Goal: Task Accomplishment & Management: Manage account settings

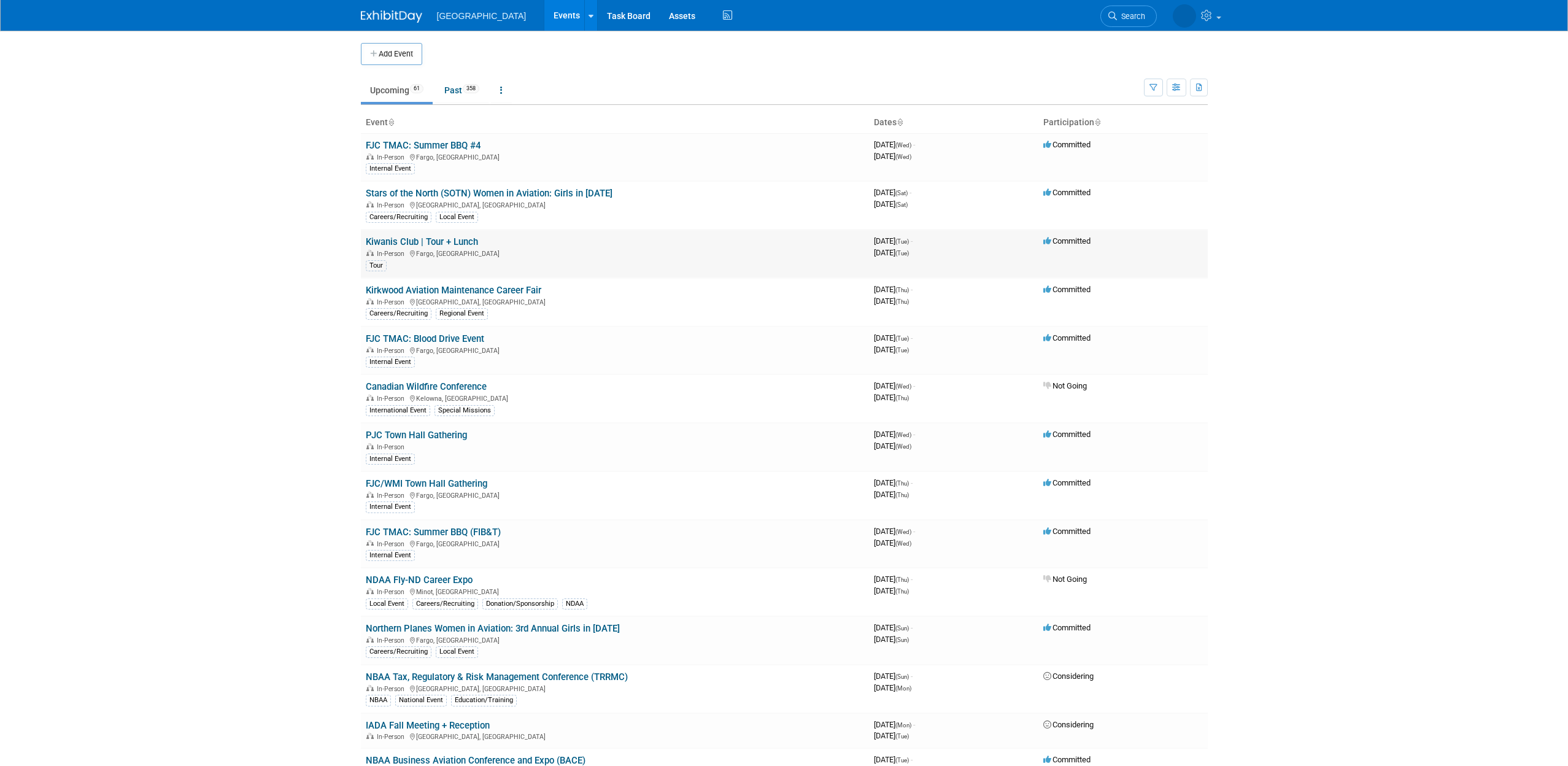
click at [454, 242] on link "Kiwanis Club | Tour + Lunch" at bounding box center [422, 242] width 112 height 11
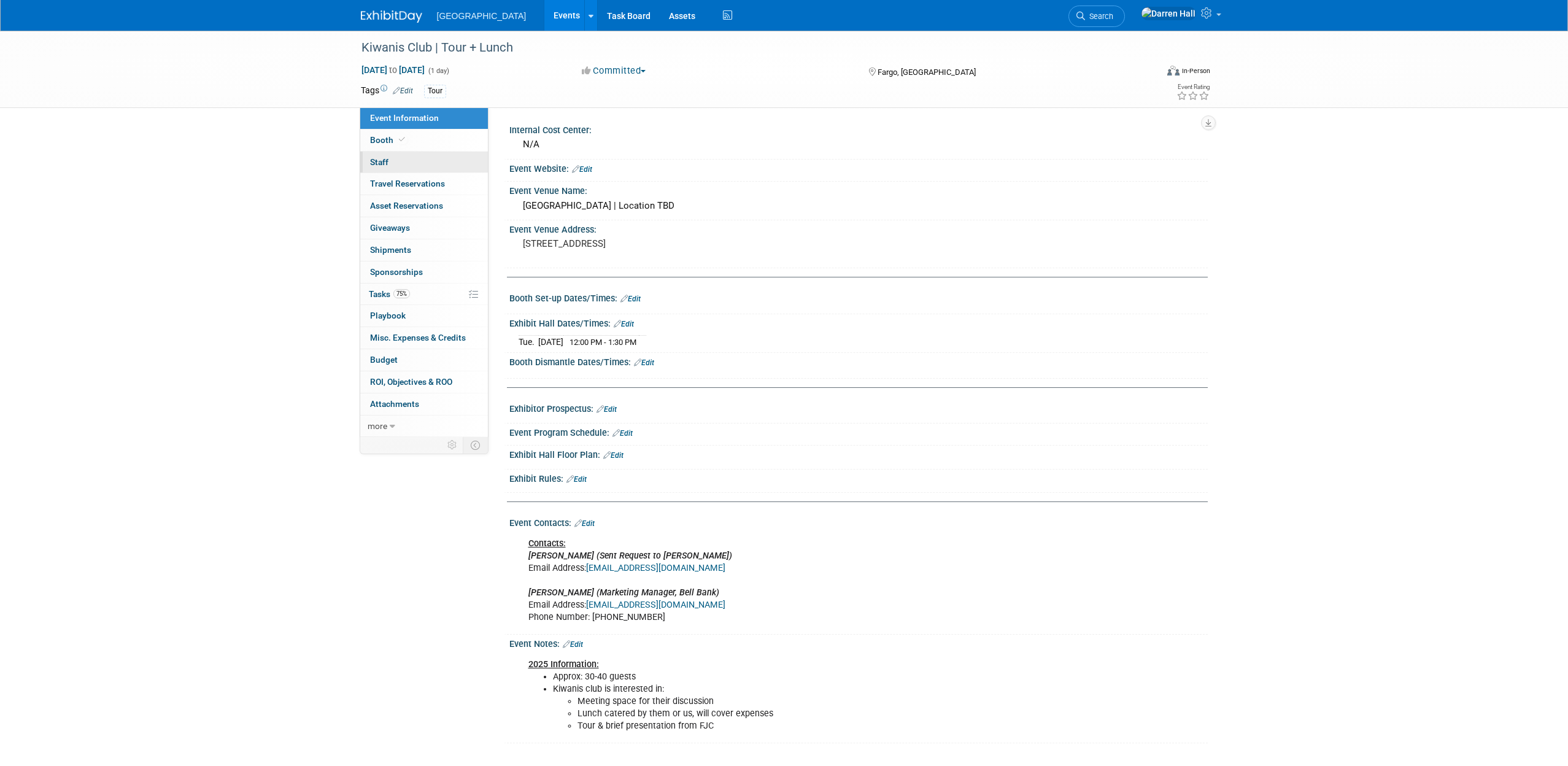
click at [387, 164] on link "0 Staff 0" at bounding box center [423, 162] width 127 height 21
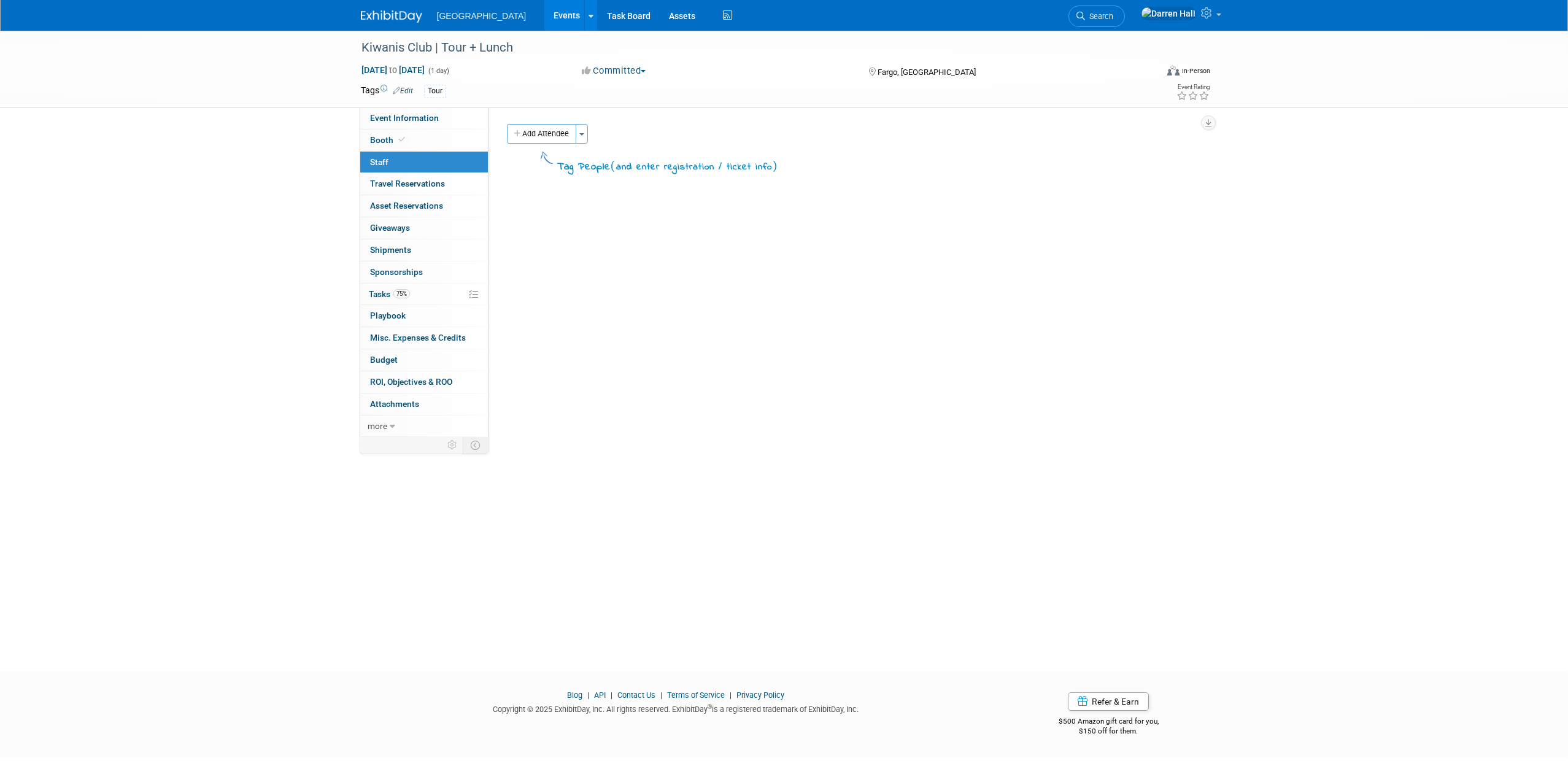
click at [554, 136] on button "Add Attendee" at bounding box center [541, 134] width 69 height 20
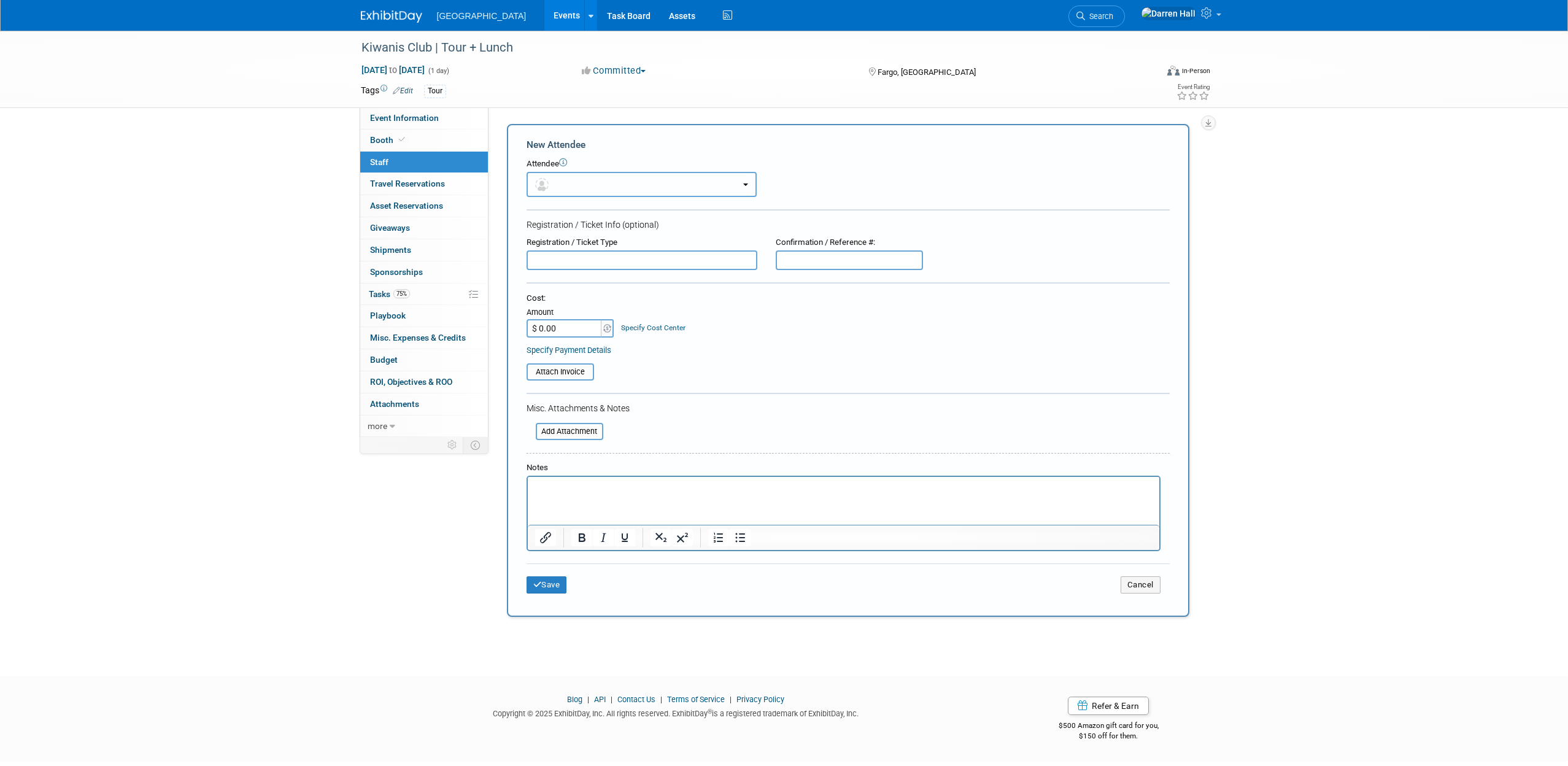
click at [680, 181] on button "button" at bounding box center [641, 184] width 230 height 25
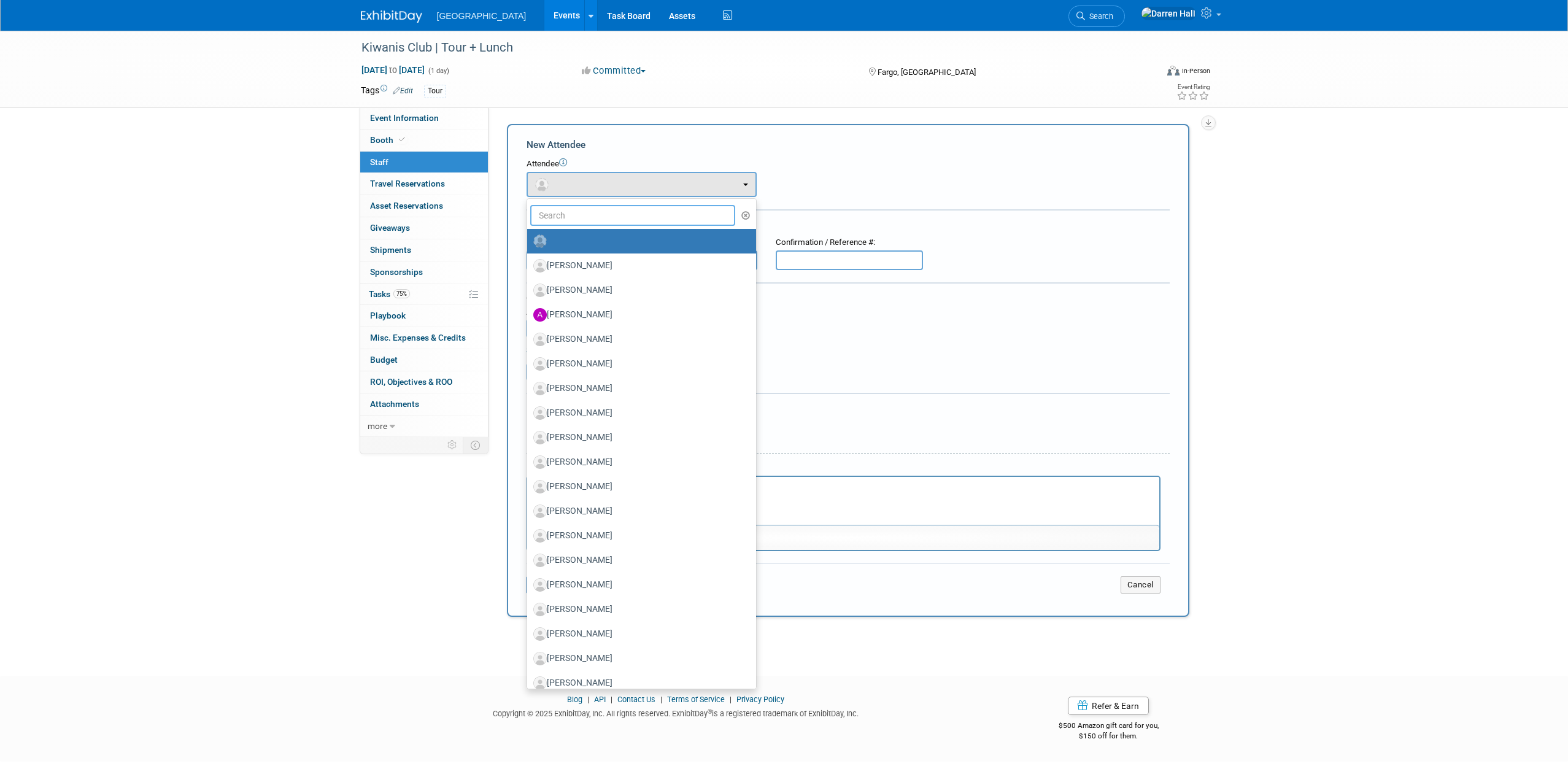
click at [594, 213] on input "text" at bounding box center [633, 215] width 206 height 21
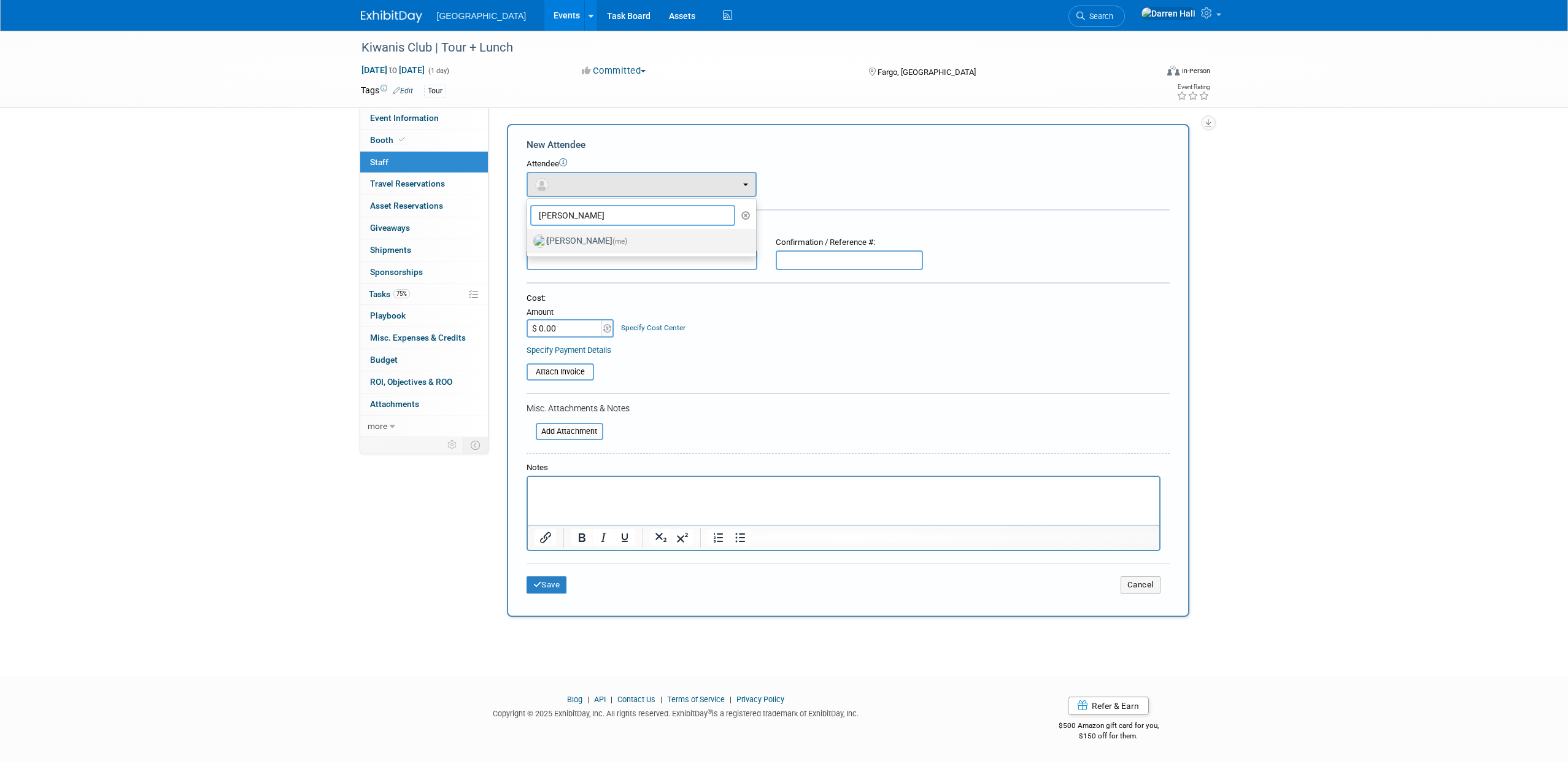
type input "[PERSON_NAME]"
click at [587, 243] on label "[PERSON_NAME] (me)" at bounding box center [638, 241] width 211 height 20
click at [529, 243] on input "[PERSON_NAME] (me)" at bounding box center [525, 239] width 8 height 8
select select "46dfbebf-d910-4b9a-9ffb-b10e6fbb010d"
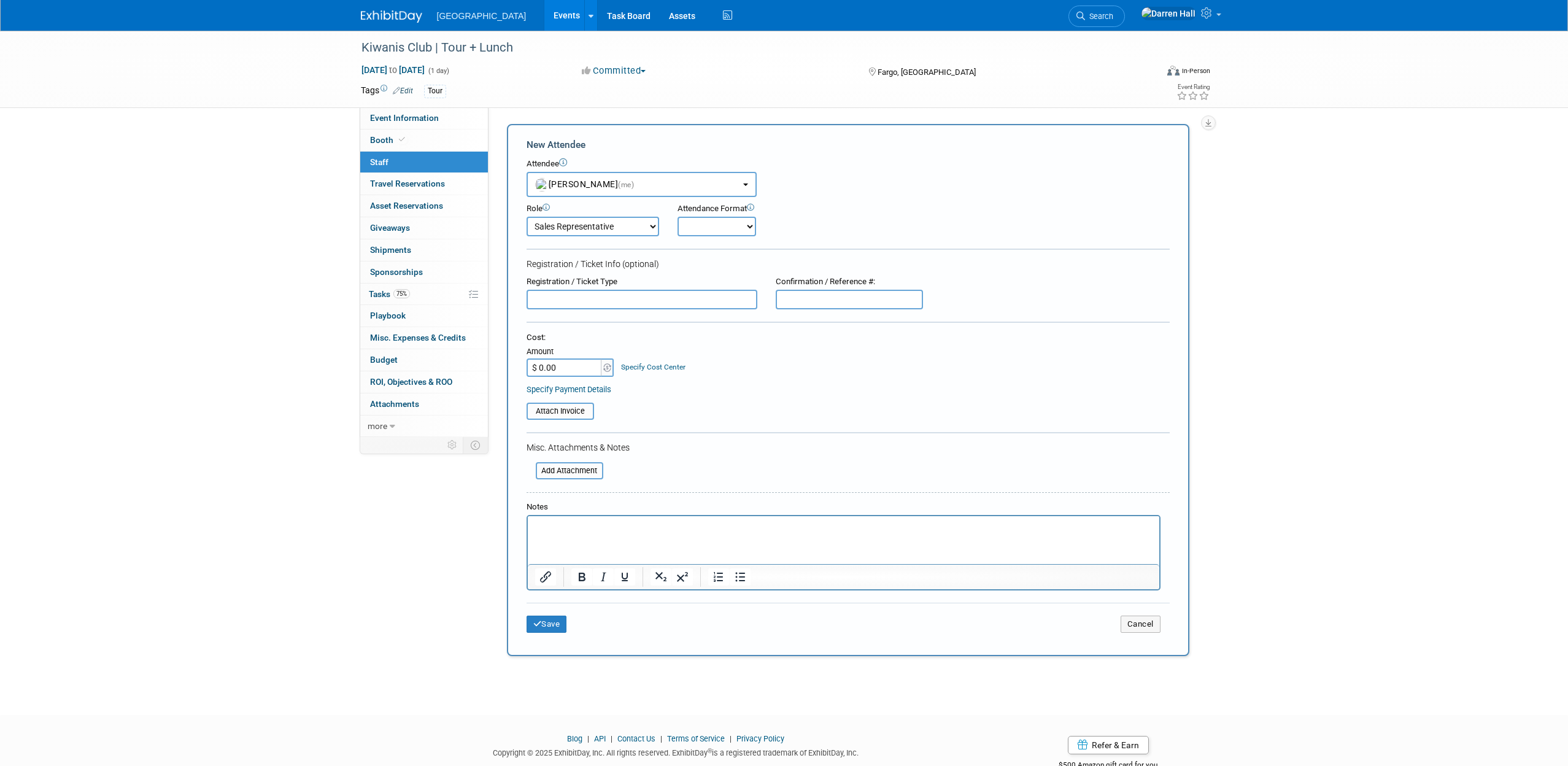
click at [653, 225] on select "Demonstrator Event Attendee Host Planner Presenter Sales Representative Set-up/…" at bounding box center [593, 226] width 132 height 20
select select "8"
click at [527, 216] on select "Demonstrator Event Attendee Host Planner Presenter Sales Representative Set-up/…" at bounding box center [593, 226] width 132 height 20
click at [738, 227] on select "Onsite Remote" at bounding box center [717, 226] width 78 height 20
select select "1"
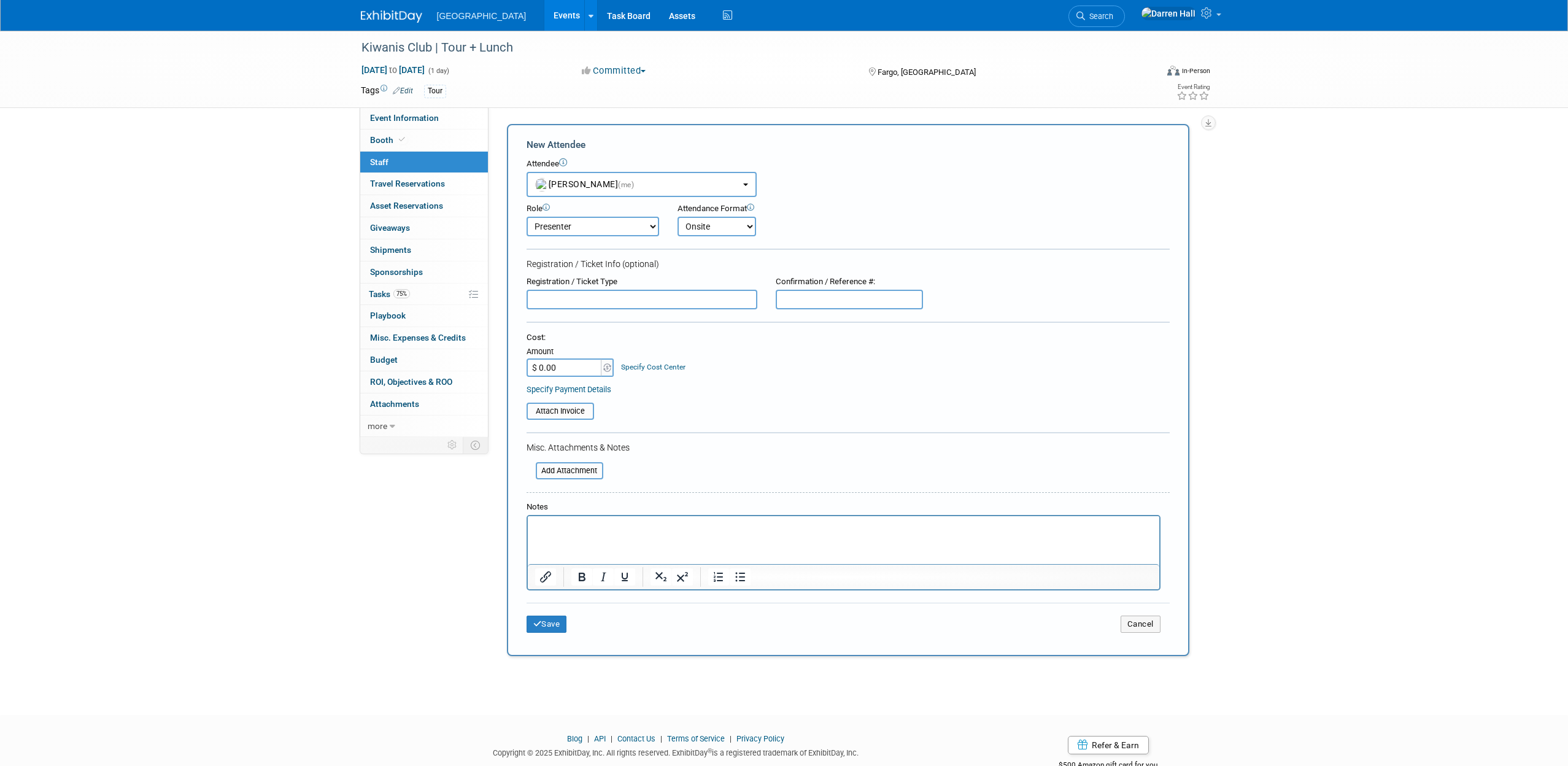
click at [678, 216] on select "Onsite Remote" at bounding box center [717, 226] width 78 height 20
click at [562, 621] on button "Save" at bounding box center [547, 624] width 41 height 17
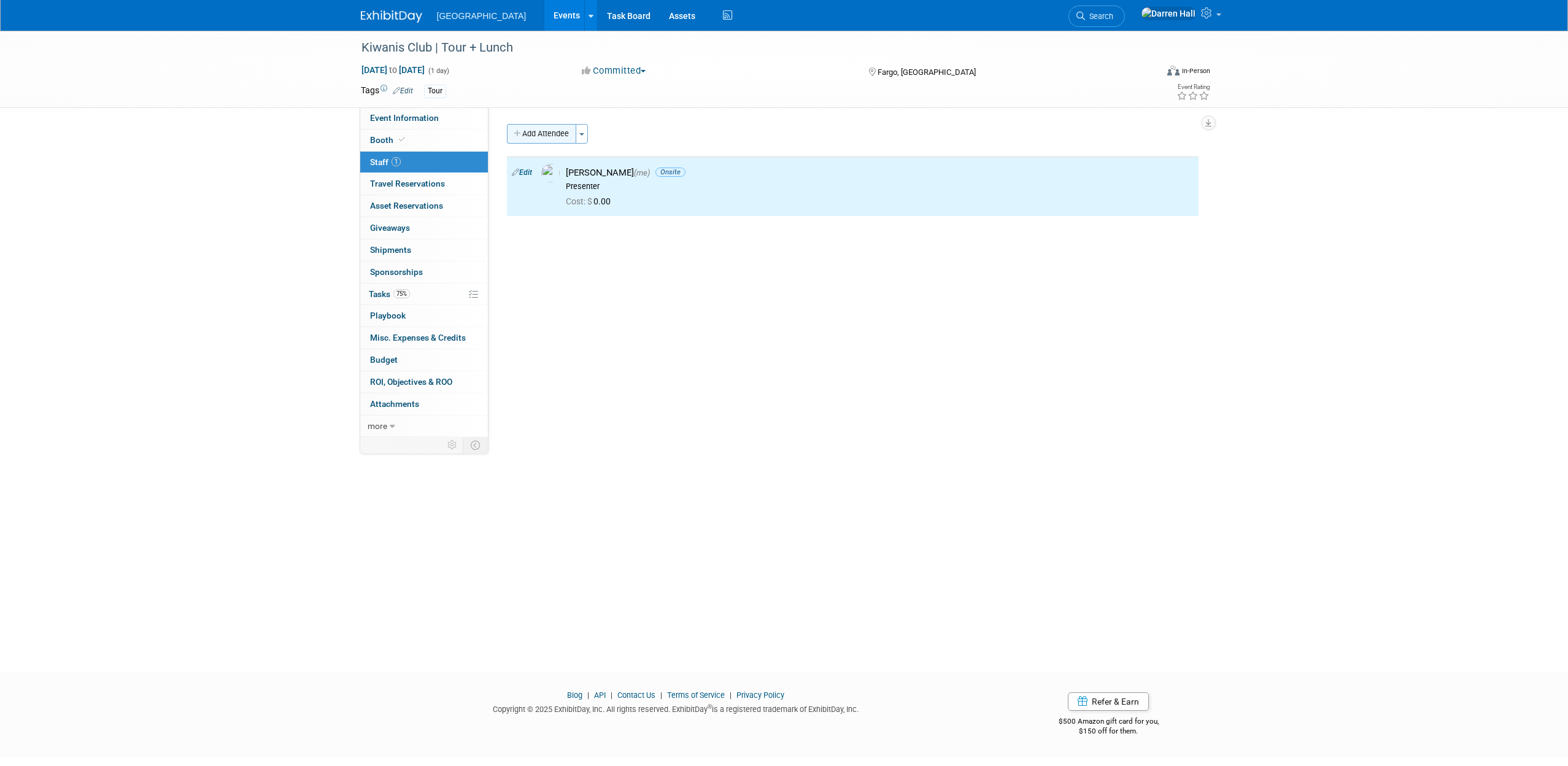
click at [555, 128] on button "Add Attendee" at bounding box center [541, 134] width 69 height 20
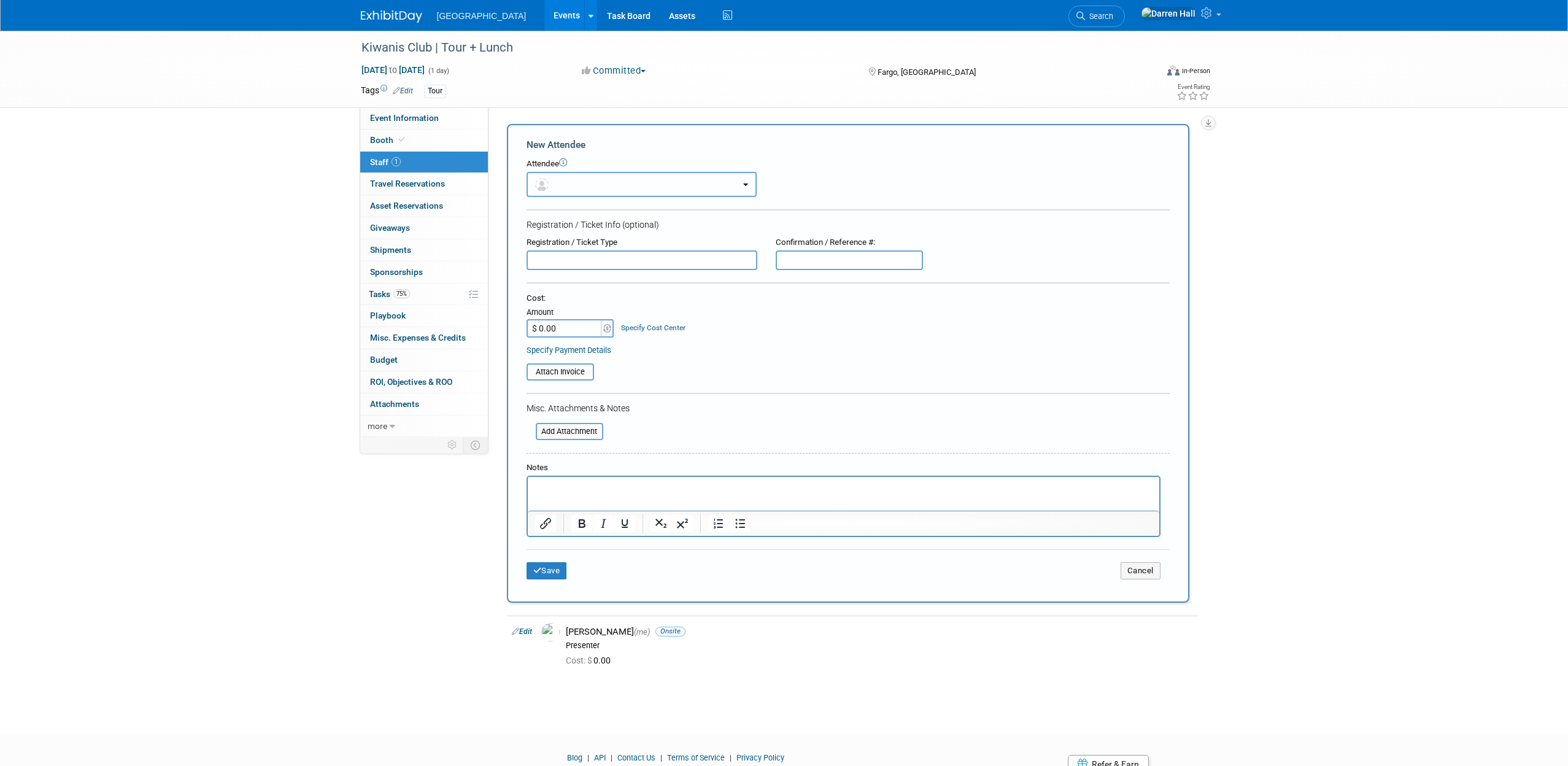
click at [651, 186] on button "button" at bounding box center [641, 184] width 230 height 25
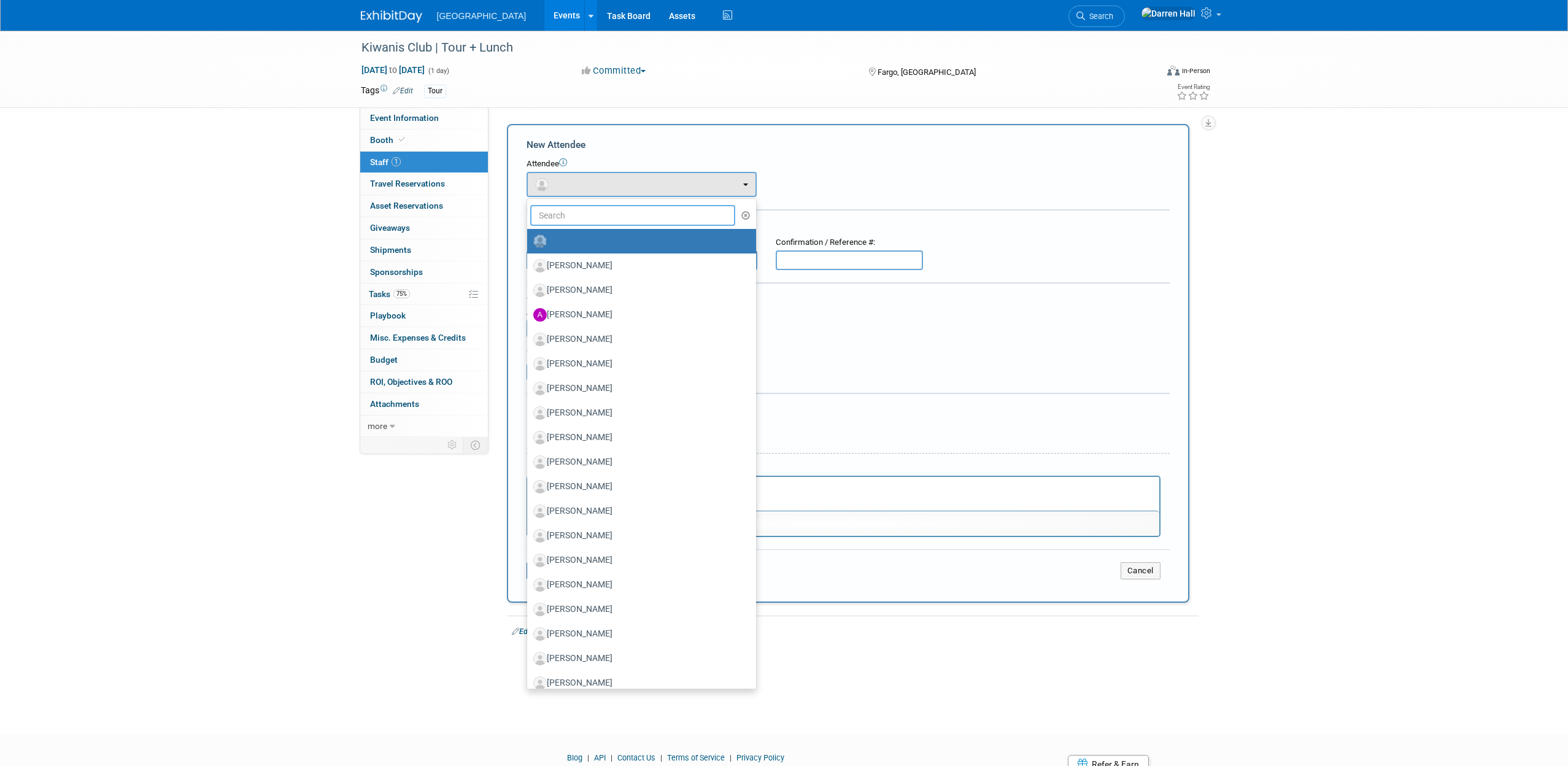
click at [616, 214] on input "text" at bounding box center [633, 215] width 206 height 21
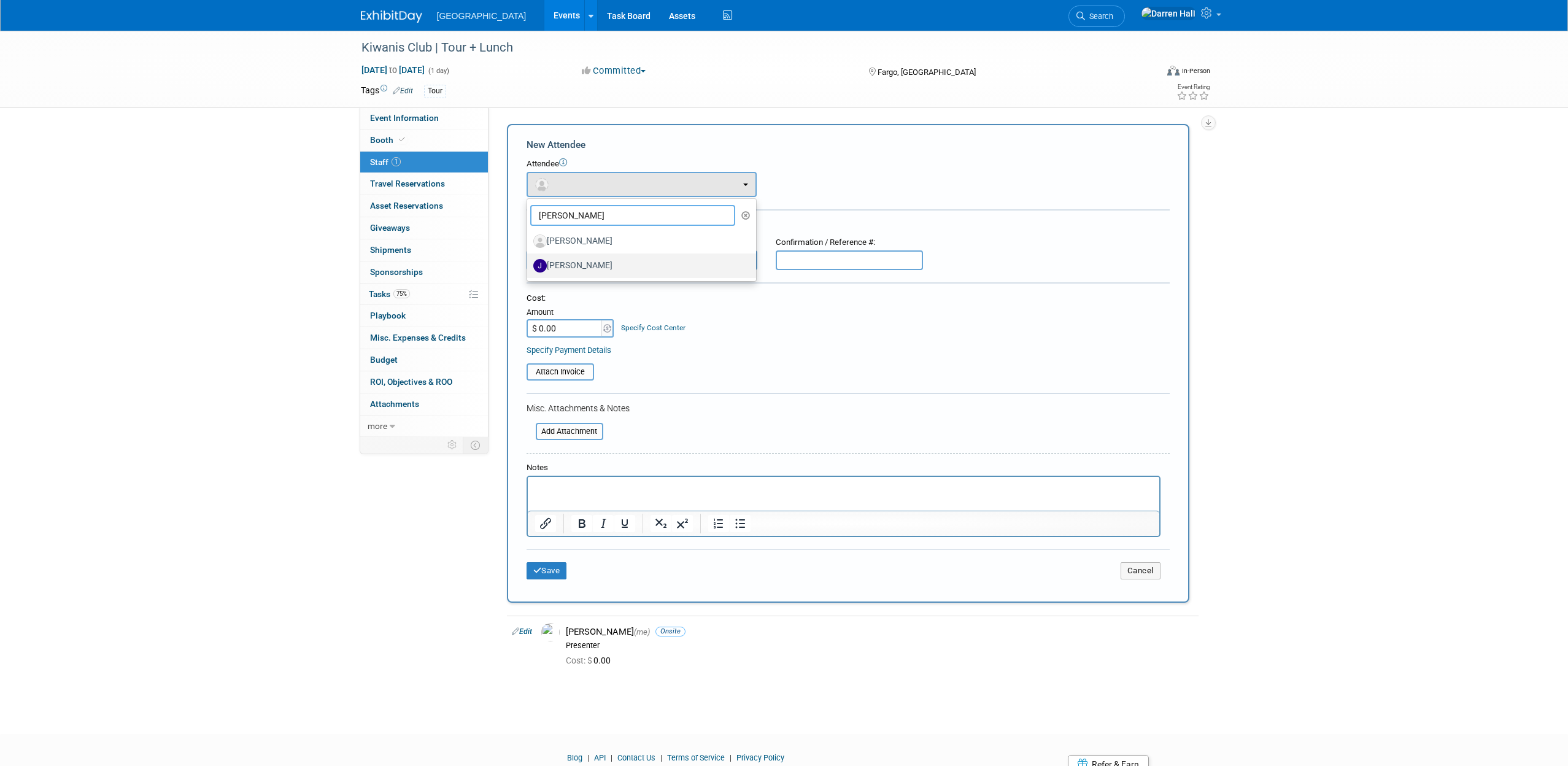
type input "[PERSON_NAME]"
click at [582, 266] on label "[PERSON_NAME]" at bounding box center [638, 266] width 211 height 20
click at [529, 266] on input "[PERSON_NAME]" at bounding box center [525, 264] width 8 height 8
select select "fc74eb3e-7658-46ea-b2dd-342c0c1167e7"
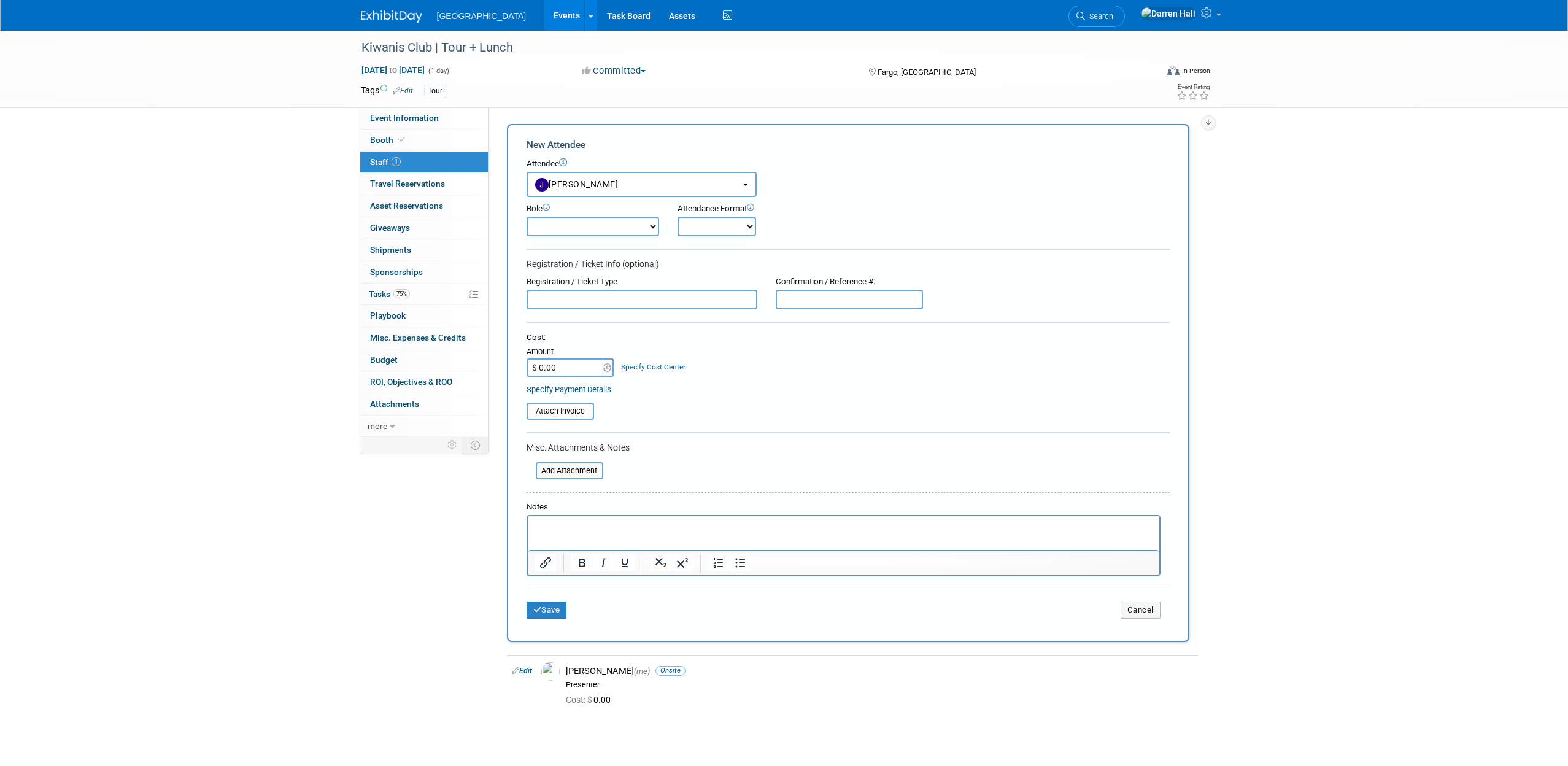
click at [627, 227] on select "Demonstrator Event Attendee Host Planner Presenter Sales Representative Set-up/…" at bounding box center [593, 226] width 132 height 20
select select "7"
click at [527, 216] on select "Demonstrator Event Attendee Host Planner Presenter Sales Representative Set-up/…" at bounding box center [593, 226] width 132 height 20
click at [737, 227] on select "Onsite Remote" at bounding box center [717, 226] width 78 height 20
select select "1"
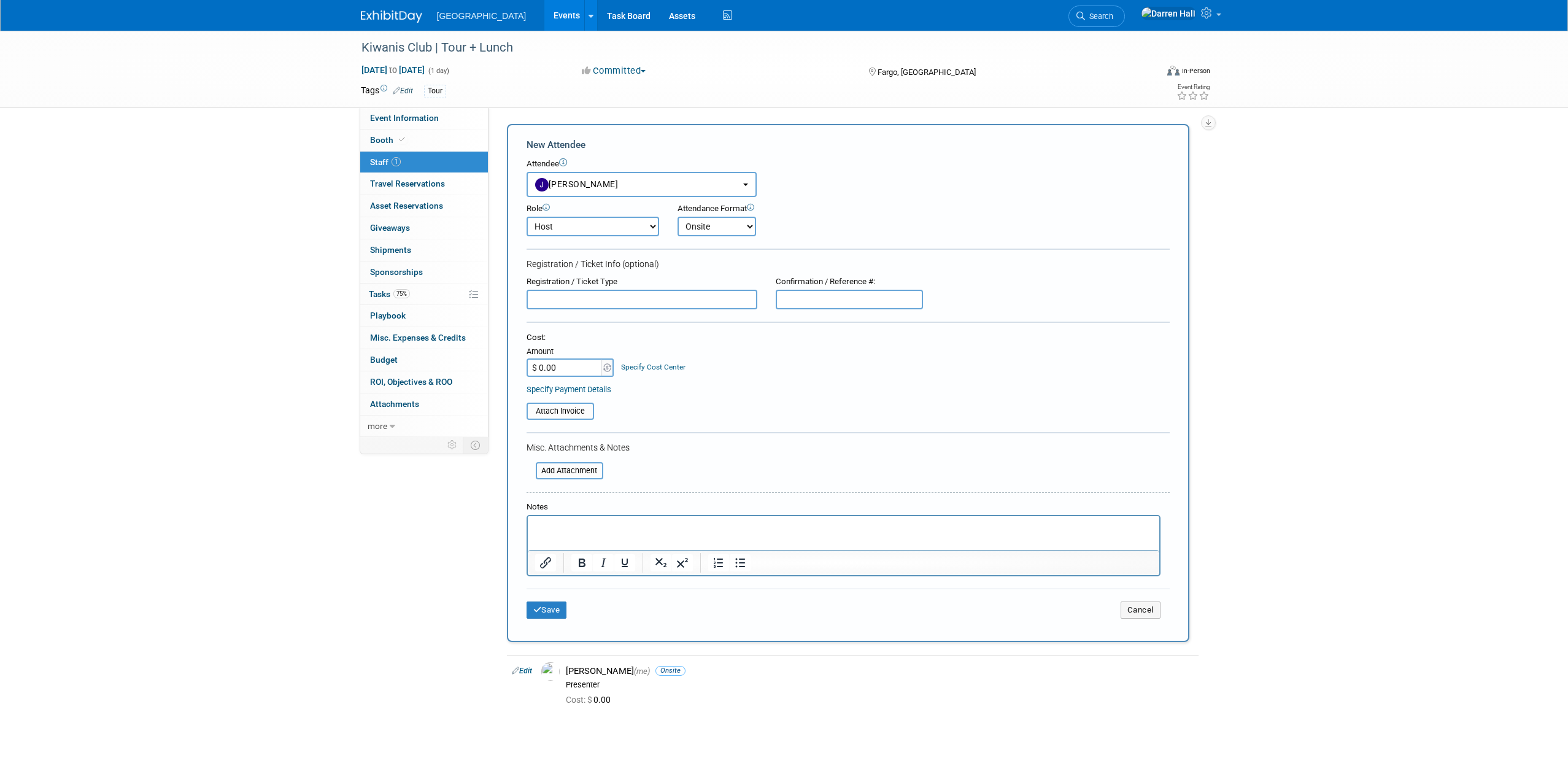
click at [678, 216] on select "Onsite Remote" at bounding box center [717, 226] width 78 height 20
click at [562, 609] on button "Save" at bounding box center [547, 610] width 41 height 17
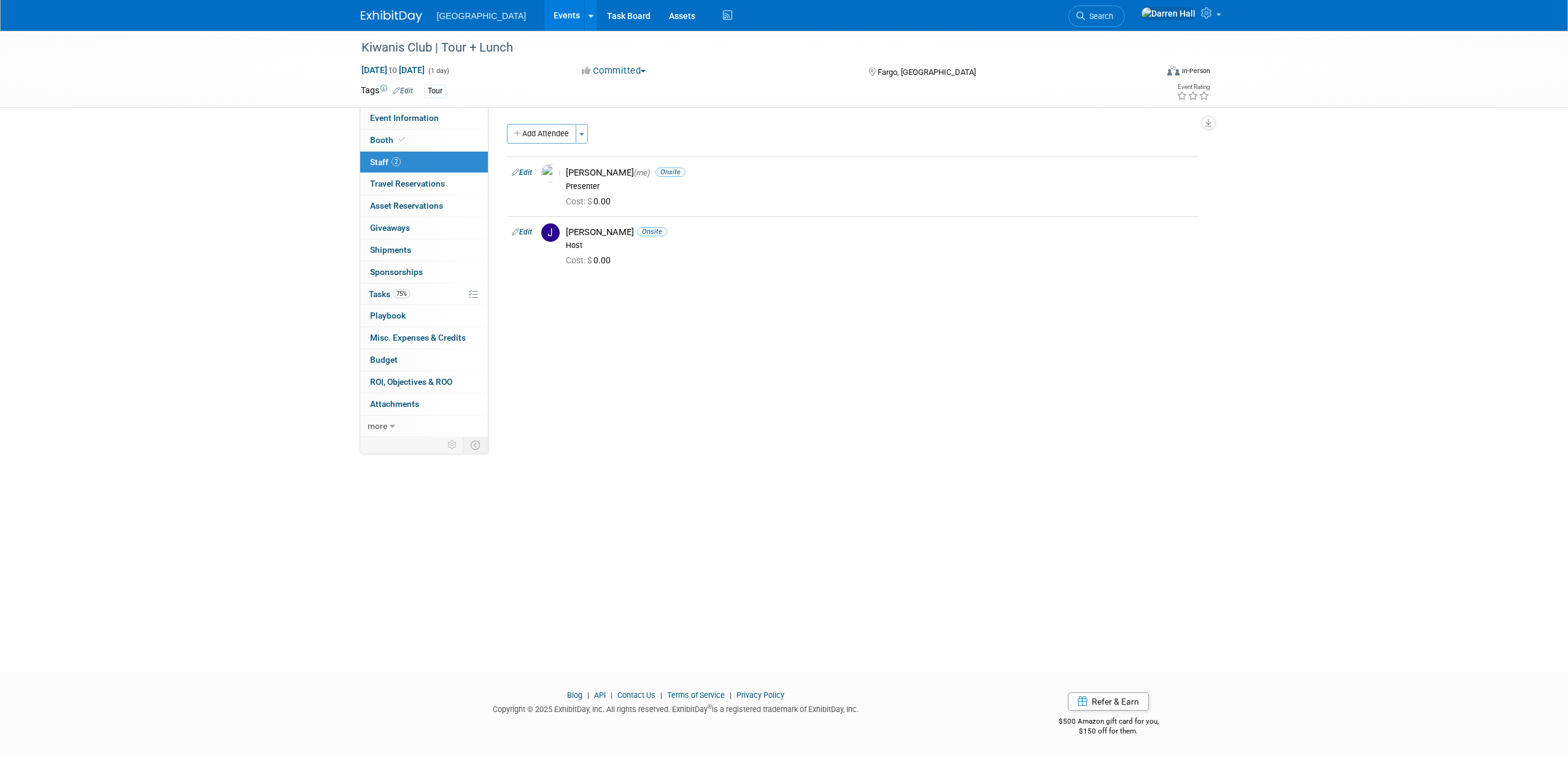
click at [399, 14] on img at bounding box center [391, 16] width 61 height 12
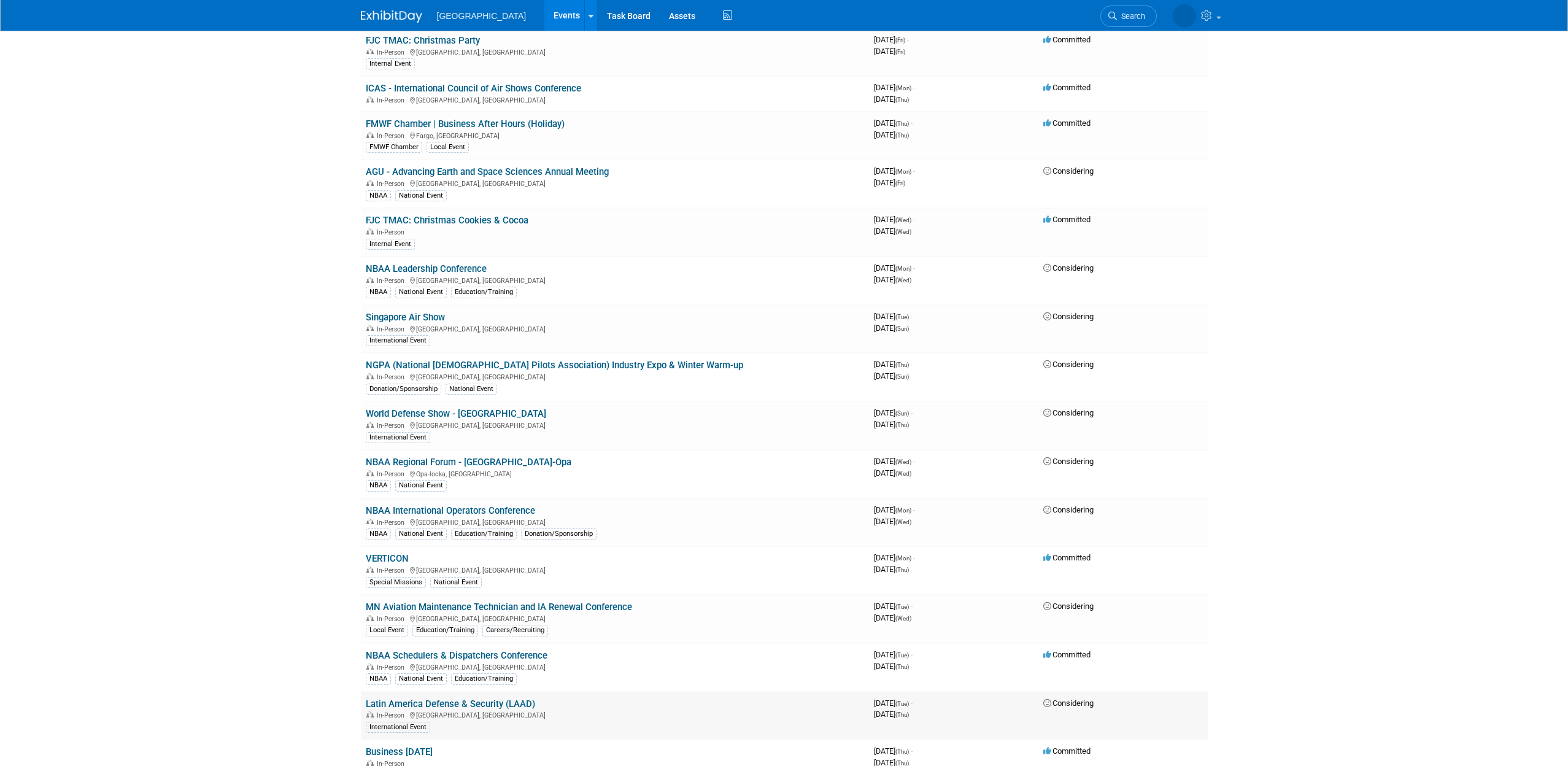
scroll to position [1710, 0]
